Goal: Book appointment/travel/reservation

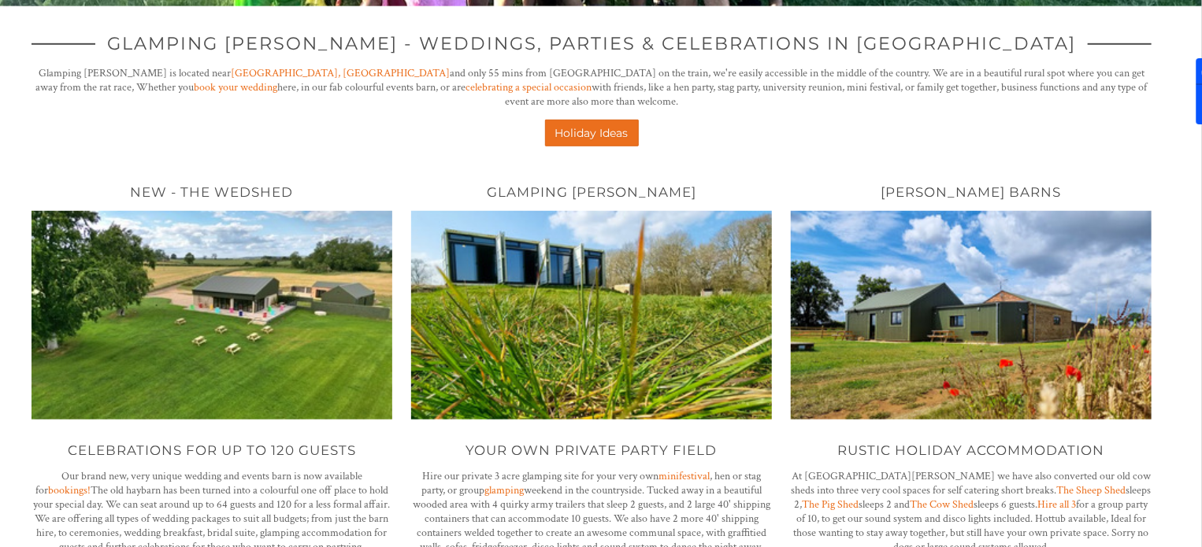
scroll to position [551, 0]
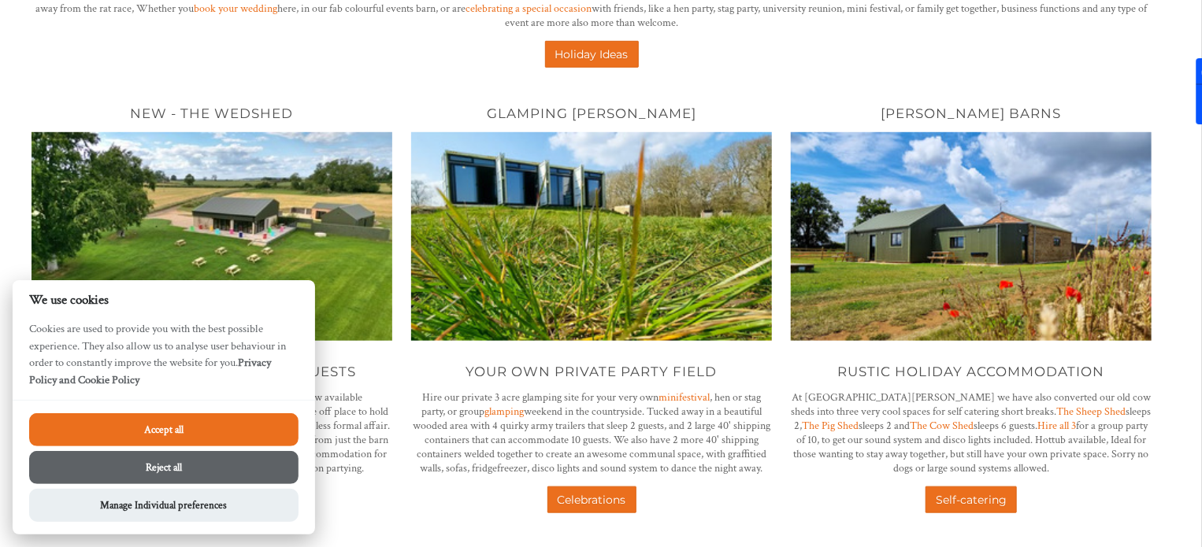
click at [230, 427] on button "Accept all" at bounding box center [163, 430] width 269 height 33
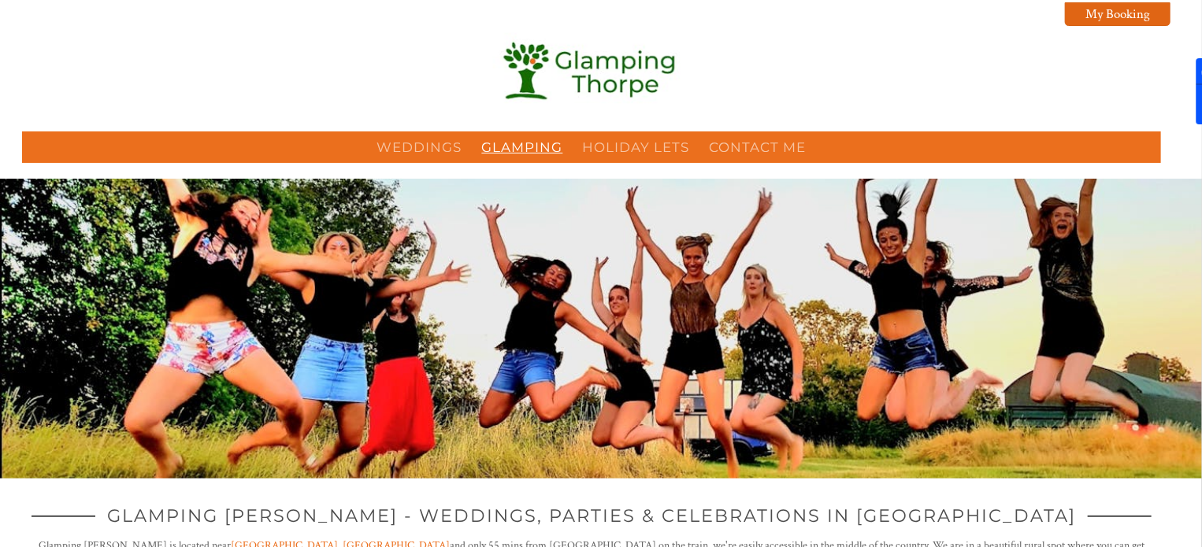
click at [503, 150] on link "Glamping" at bounding box center [522, 147] width 81 height 16
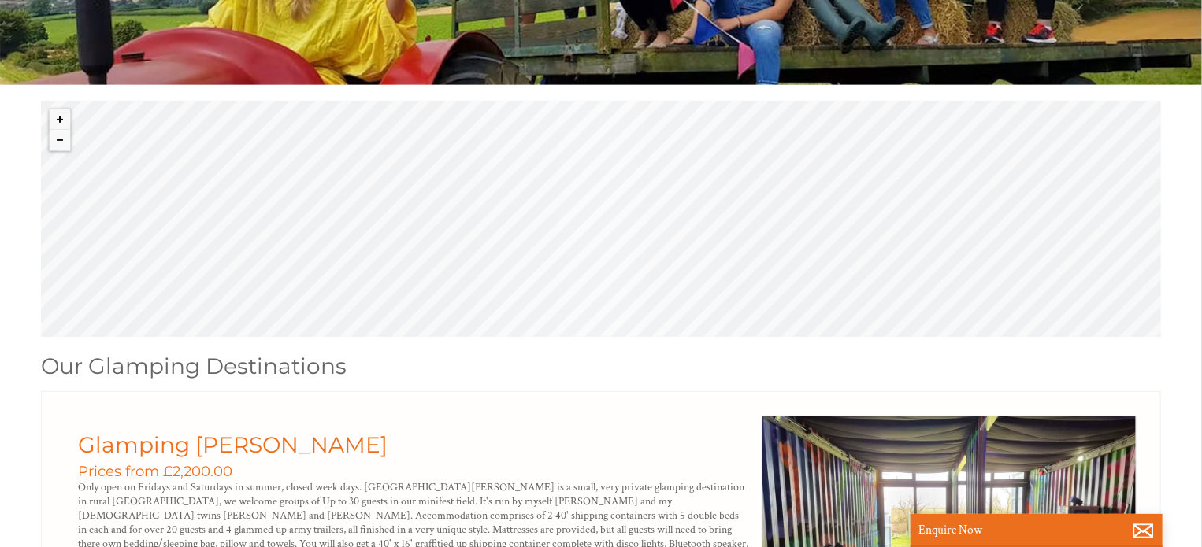
scroll to position [630, 0]
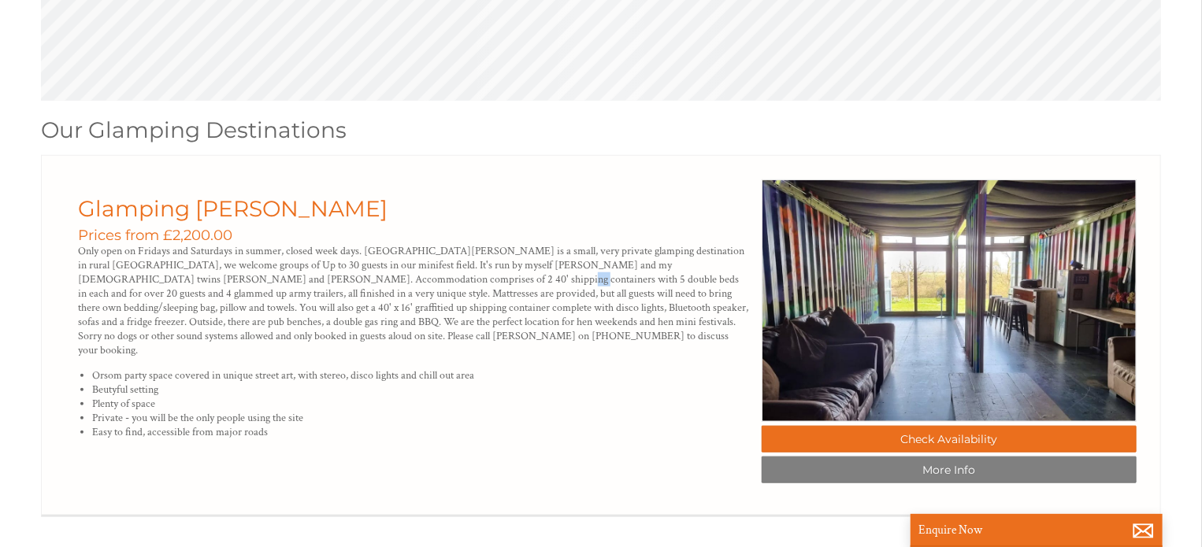
drag, startPoint x: 339, startPoint y: 280, endPoint x: 350, endPoint y: 280, distance: 11.1
click at [350, 280] on p "Only open on Fridays and Saturdays in summer, closed week days. Glamping Thorpe…" at bounding box center [413, 300] width 671 height 113
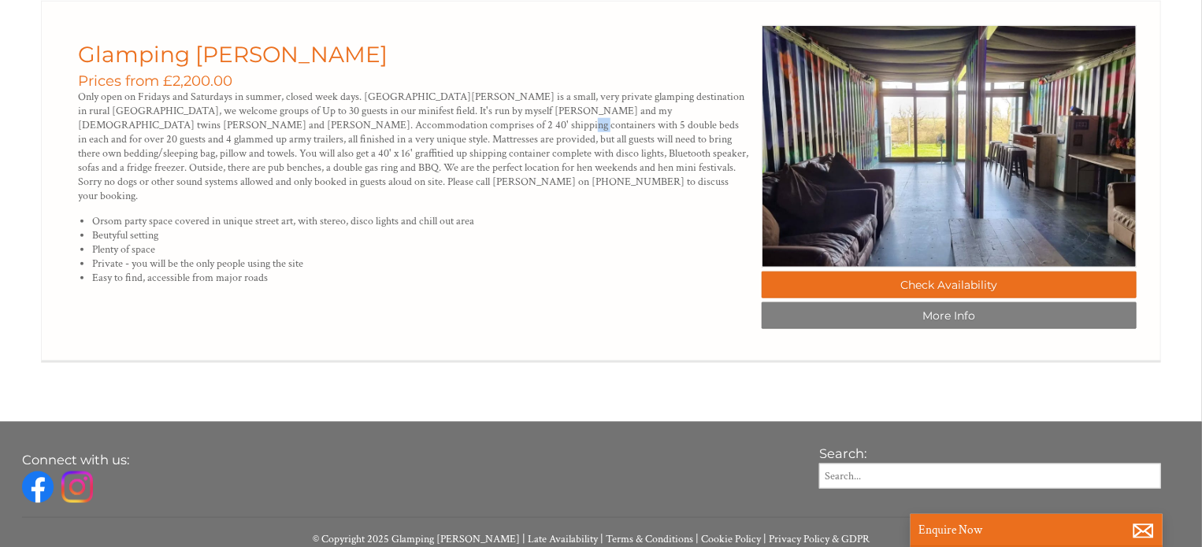
scroll to position [709, 0]
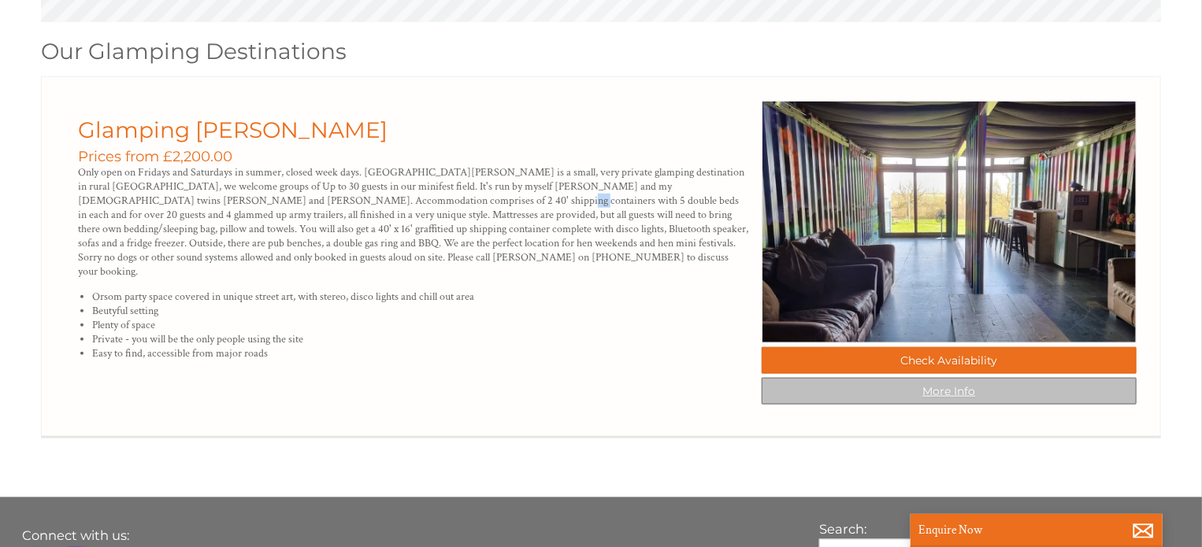
click at [937, 396] on link "More Info" at bounding box center [949, 391] width 375 height 27
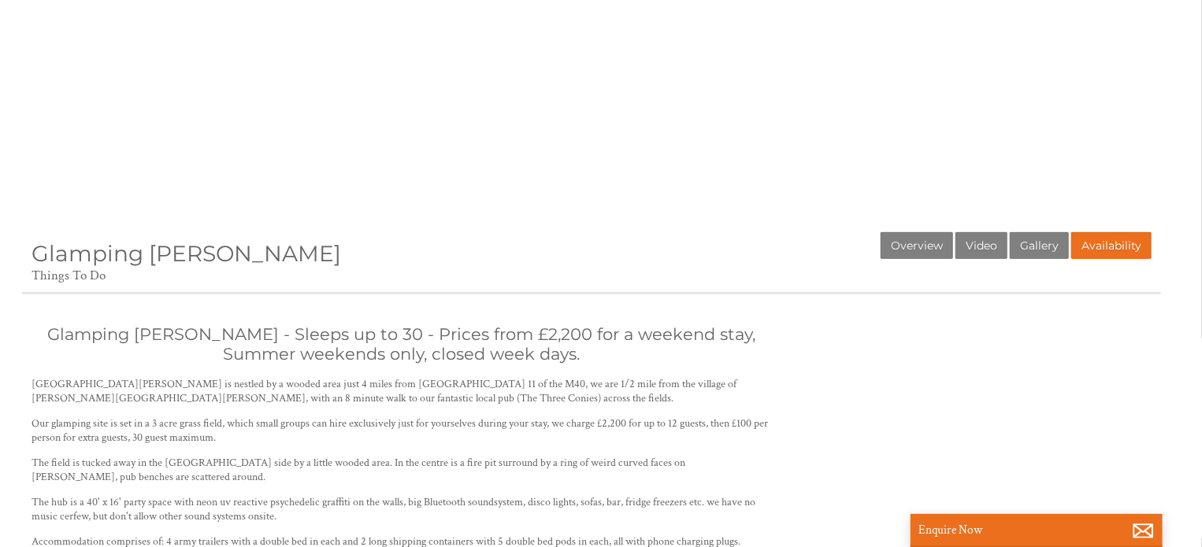
scroll to position [473, 0]
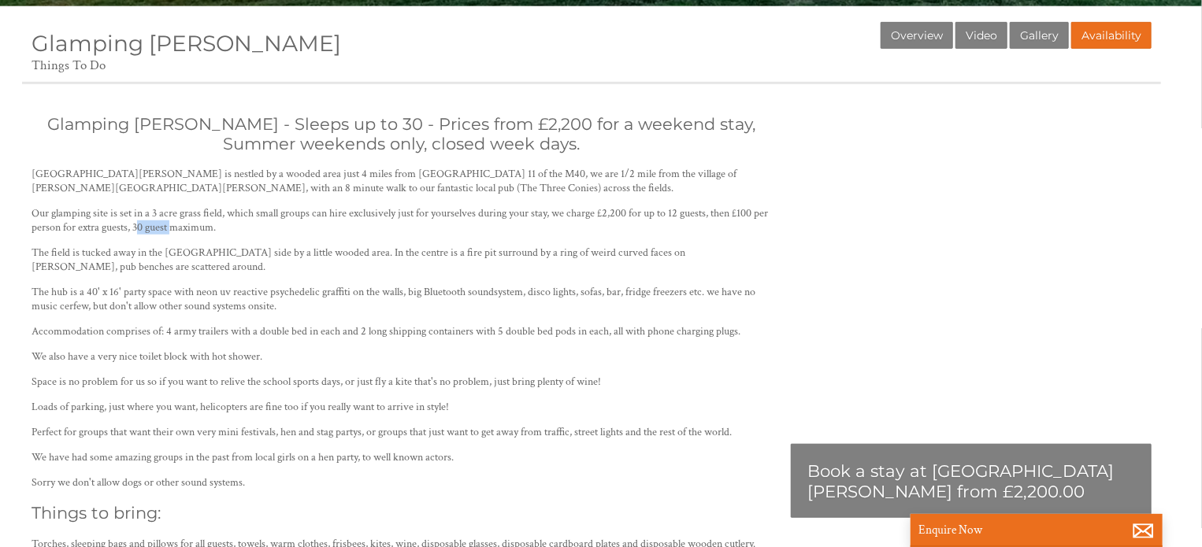
drag, startPoint x: 154, startPoint y: 233, endPoint x: 192, endPoint y: 229, distance: 38.0
click at [192, 229] on p "Our glamping site is set in a 3 acre grass field, which small groups can hire e…" at bounding box center [402, 220] width 740 height 28
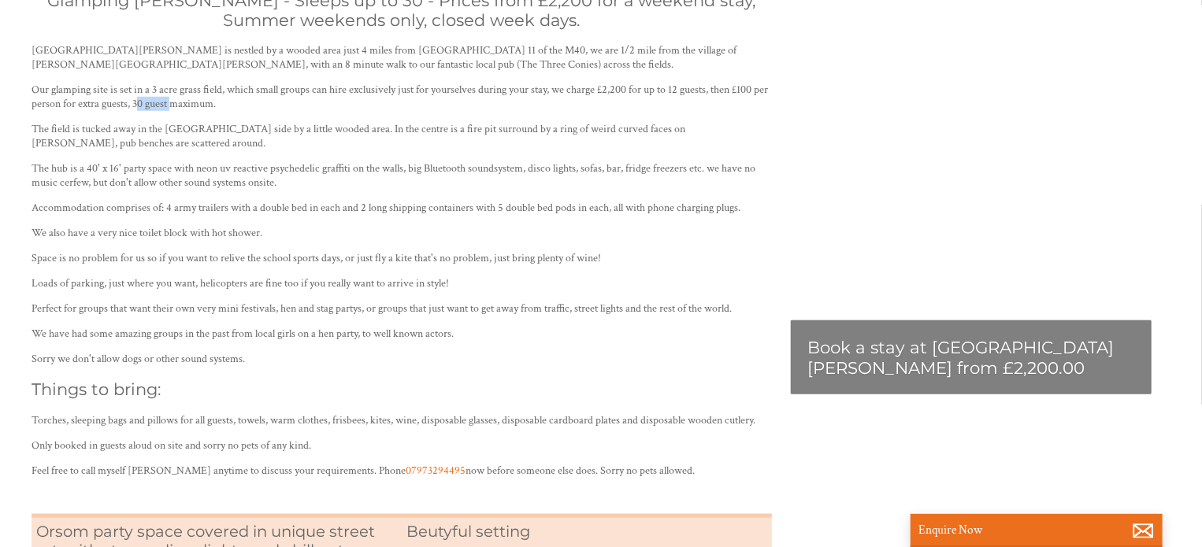
scroll to position [281, 0]
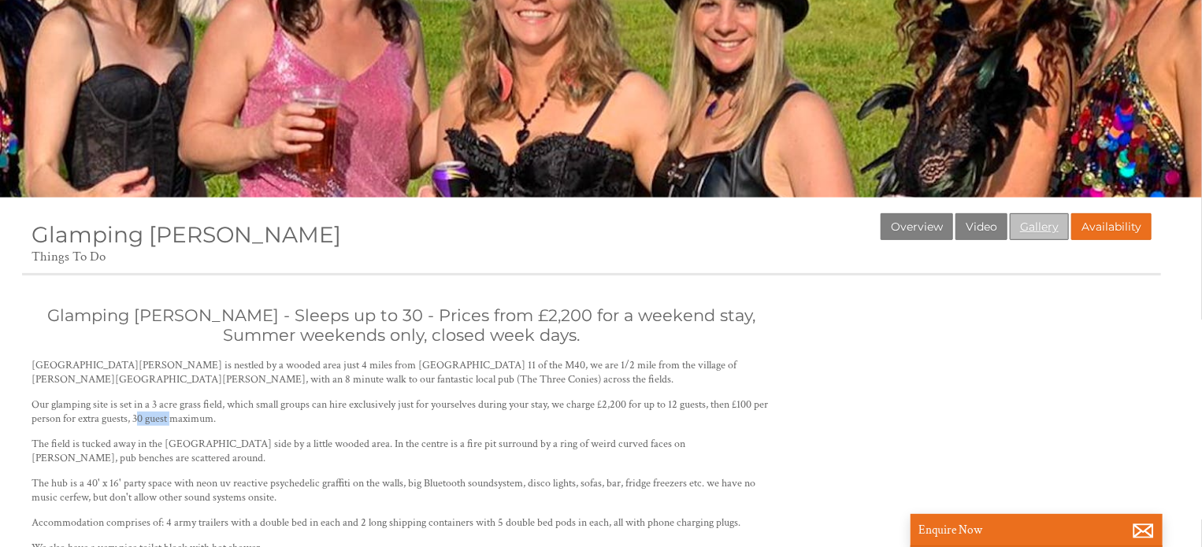
click at [1025, 231] on link "Gallery" at bounding box center [1039, 226] width 59 height 27
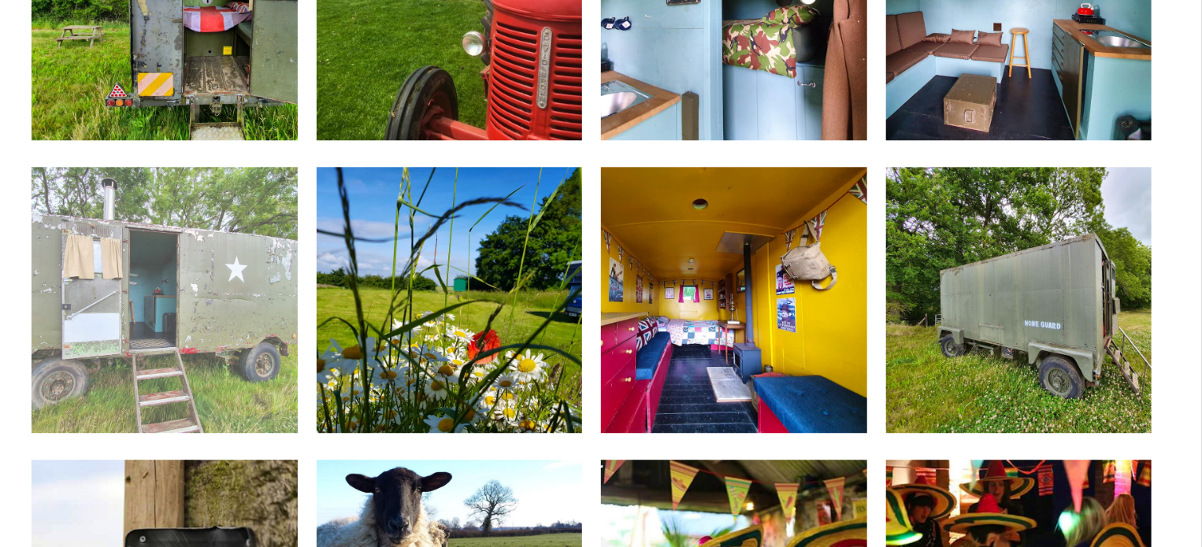
scroll to position [1969, 0]
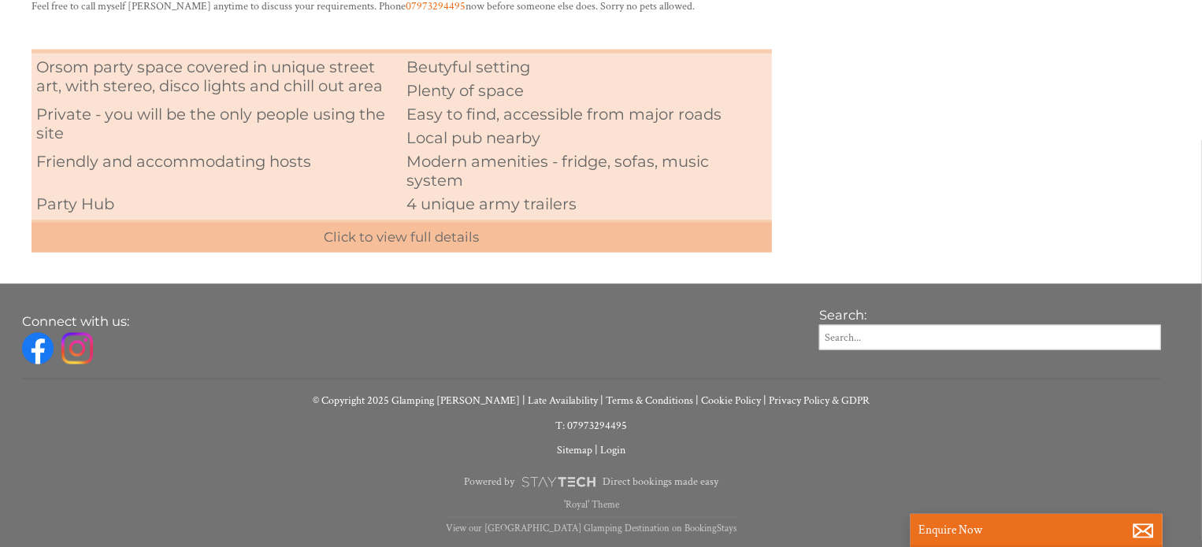
scroll to position [281, 0]
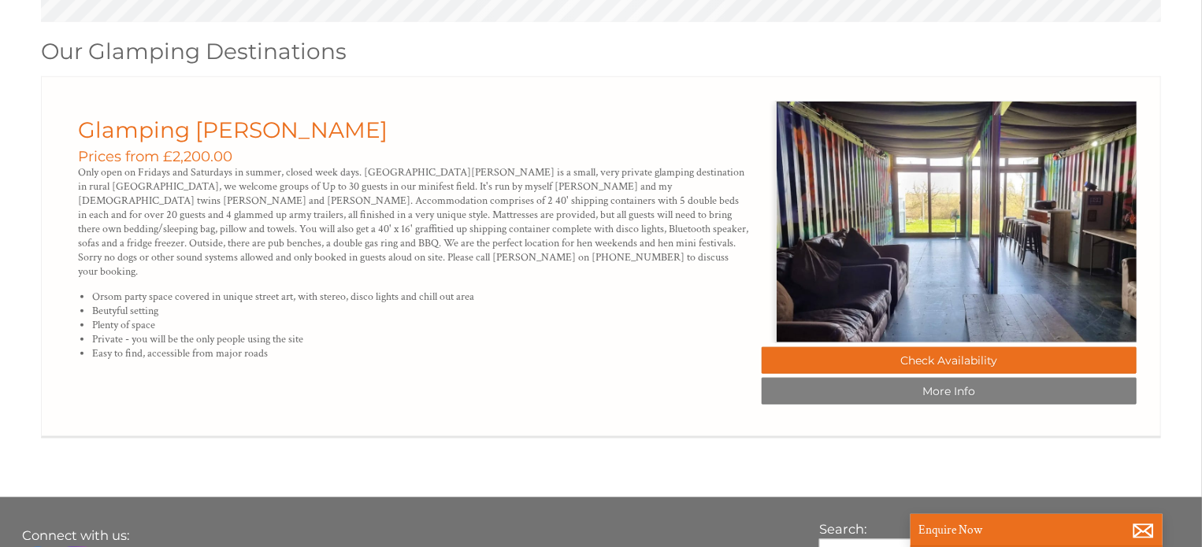
scroll to position [0, 14]
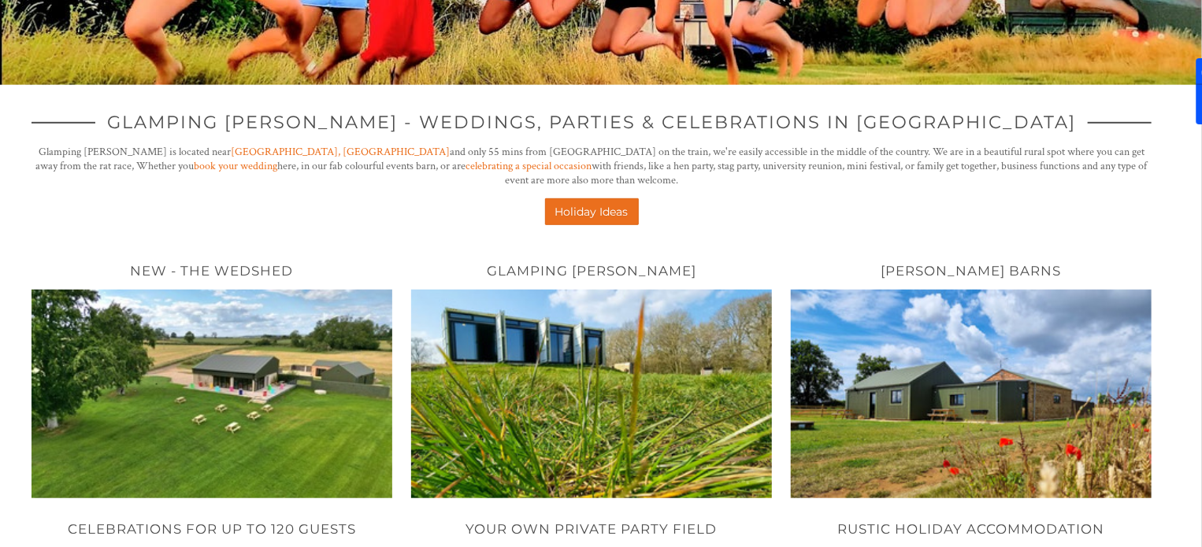
click at [933, 455] on img at bounding box center [971, 395] width 361 height 210
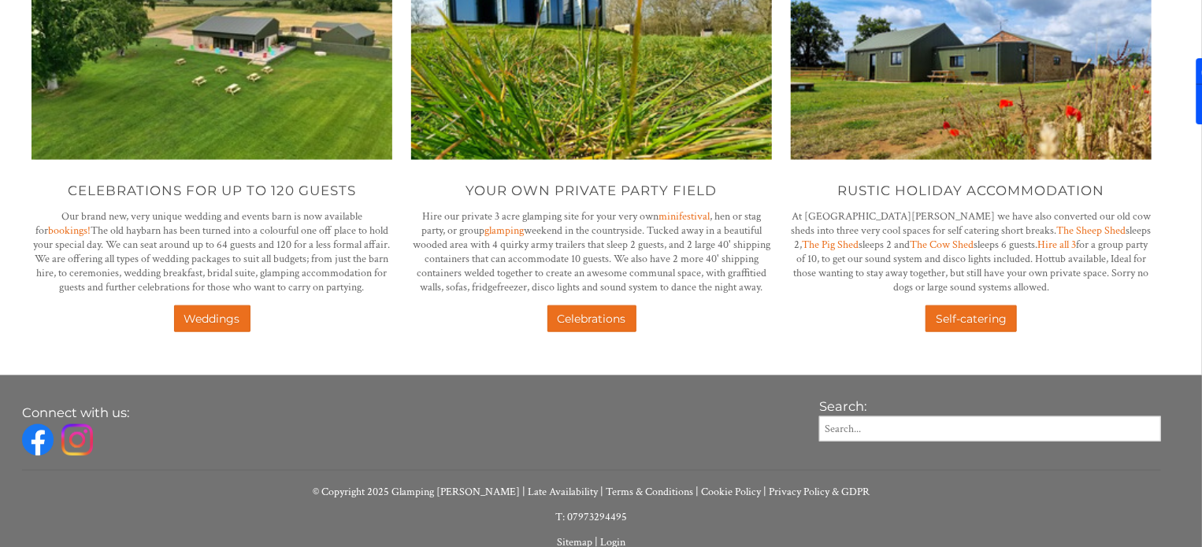
scroll to position [749, 0]
